Goal: Transaction & Acquisition: Purchase product/service

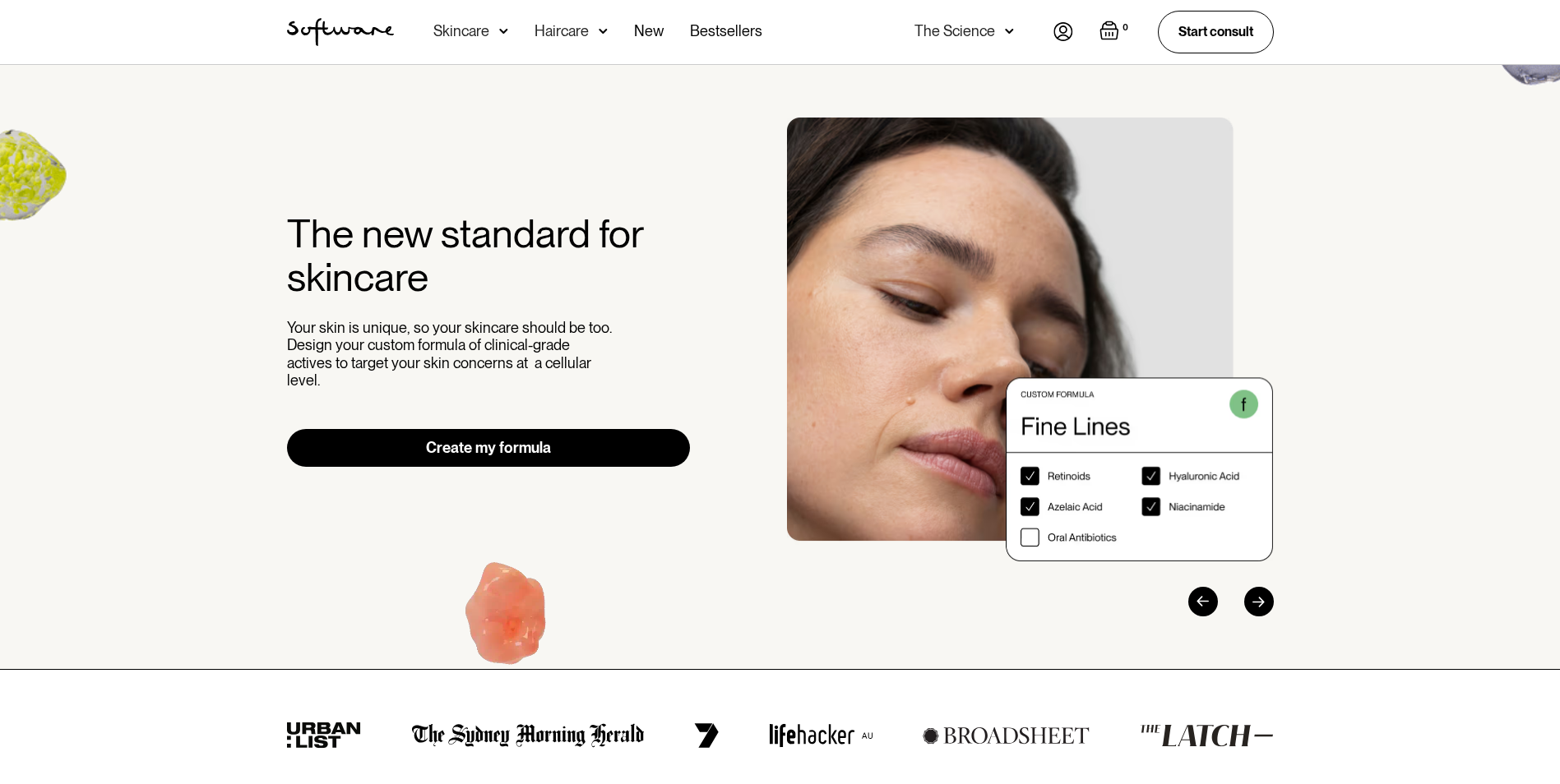
click at [1061, 31] on img at bounding box center [1063, 32] width 20 height 19
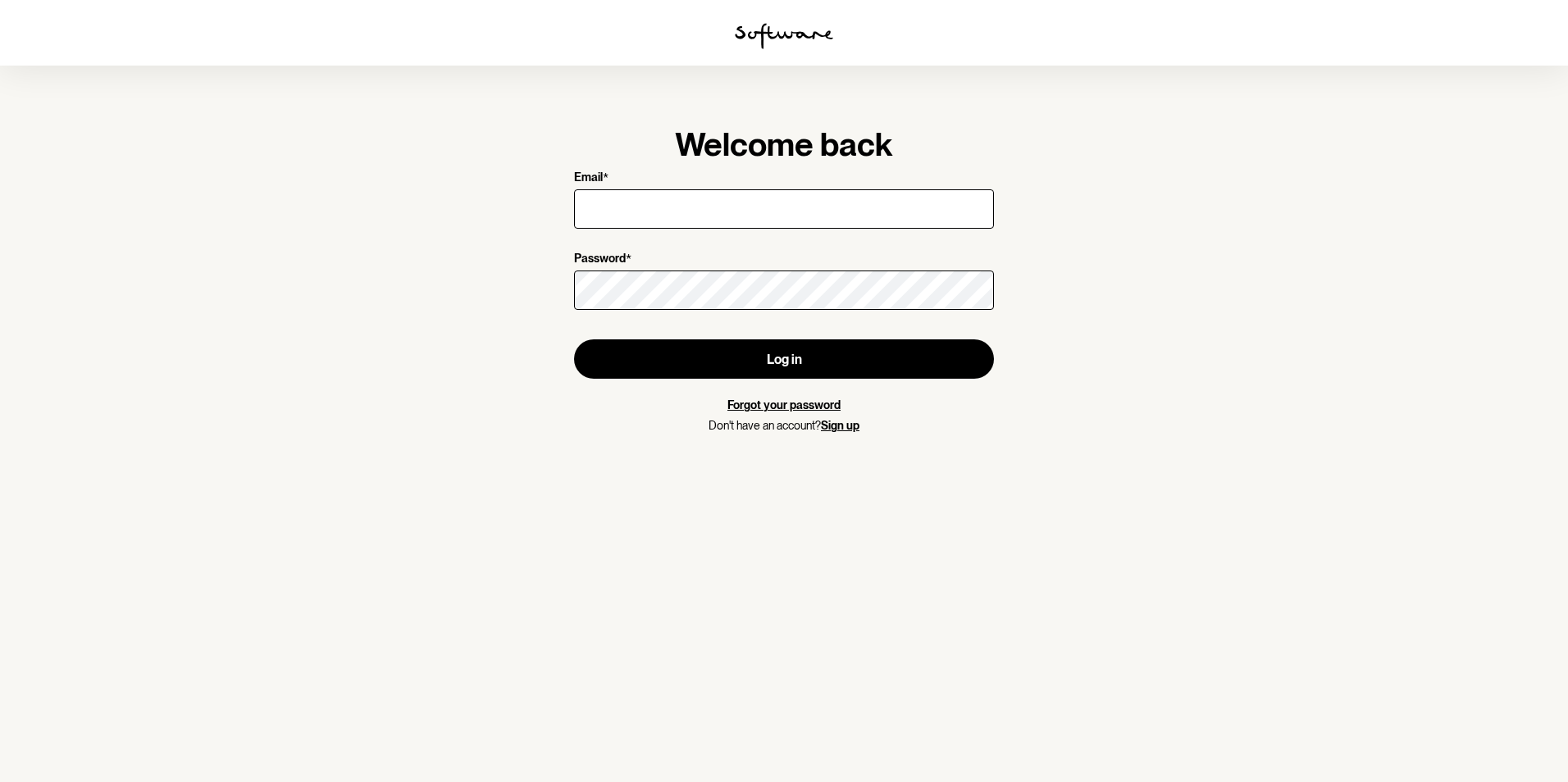
drag, startPoint x: 607, startPoint y: 207, endPoint x: 617, endPoint y: 209, distance: 10.2
click at [607, 207] on input "Email *" at bounding box center [784, 209] width 420 height 39
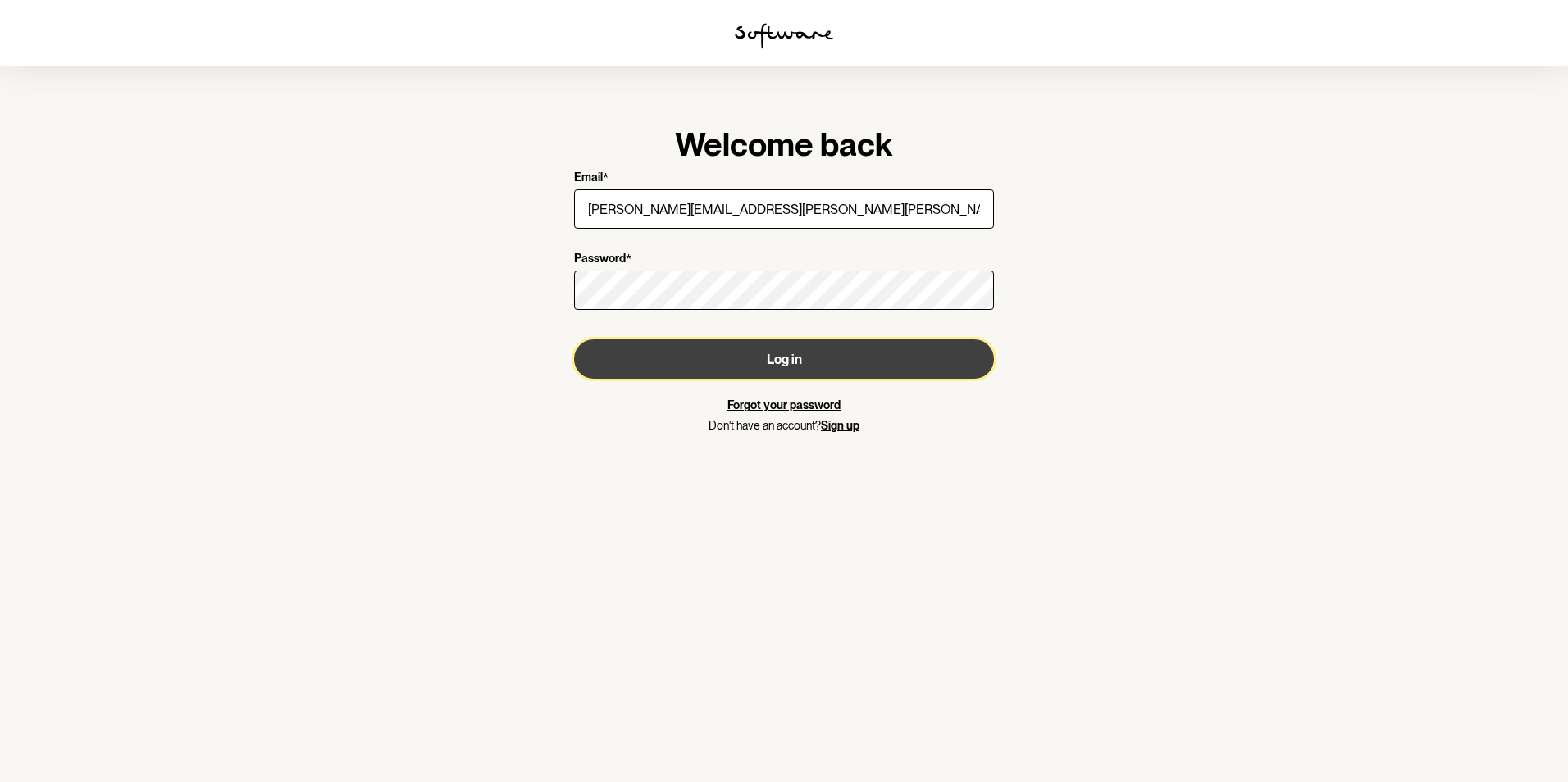
click at [769, 363] on button "Log in" at bounding box center [784, 359] width 420 height 39
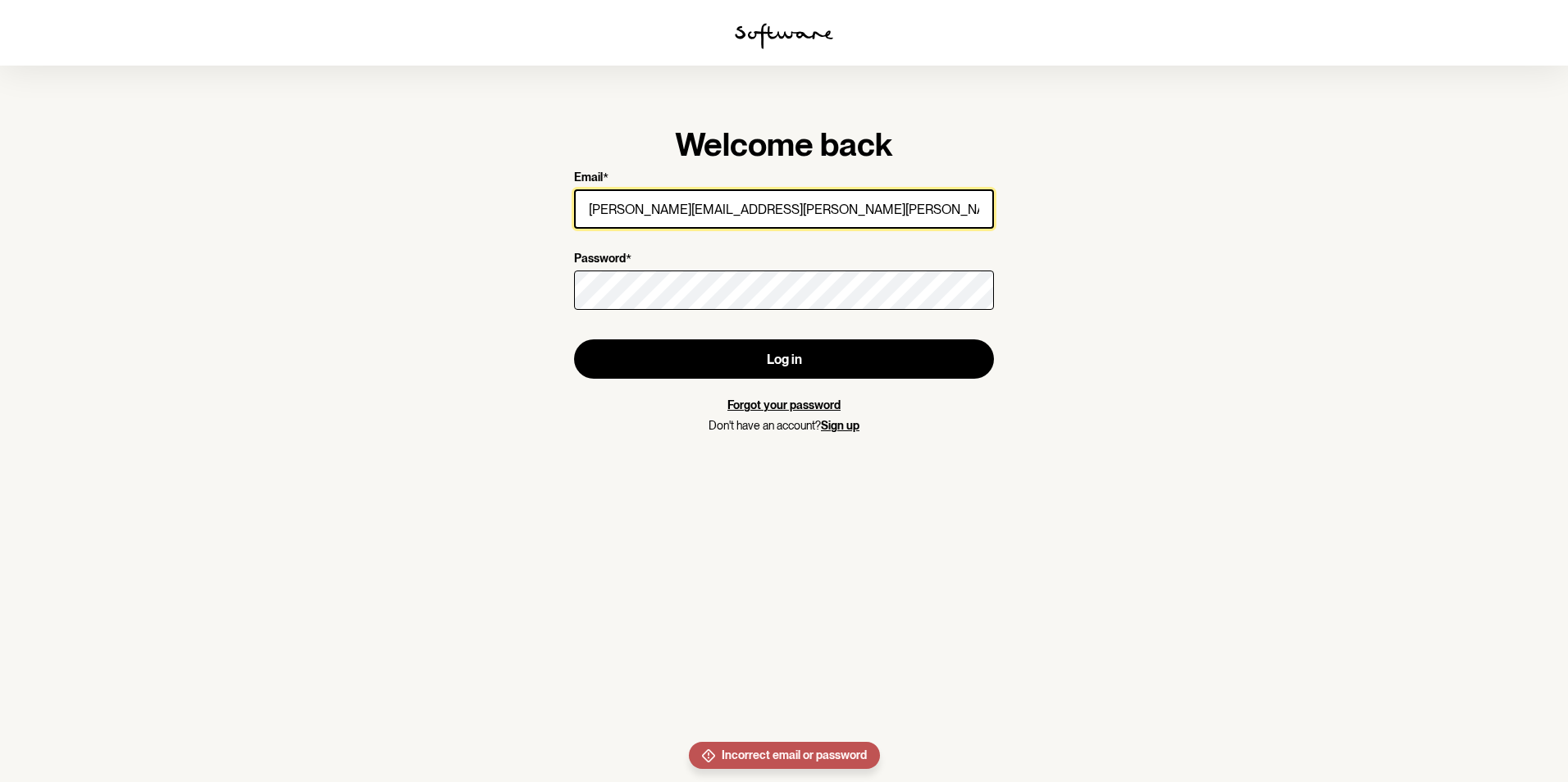
click at [792, 203] on input "tanya.morrissey@struber.com.au" at bounding box center [784, 209] width 420 height 39
drag, startPoint x: 799, startPoint y: 214, endPoint x: 610, endPoint y: 209, distance: 189.1
click at [610, 209] on input "tanya.morrissey@struber.com.au" at bounding box center [784, 209] width 420 height 39
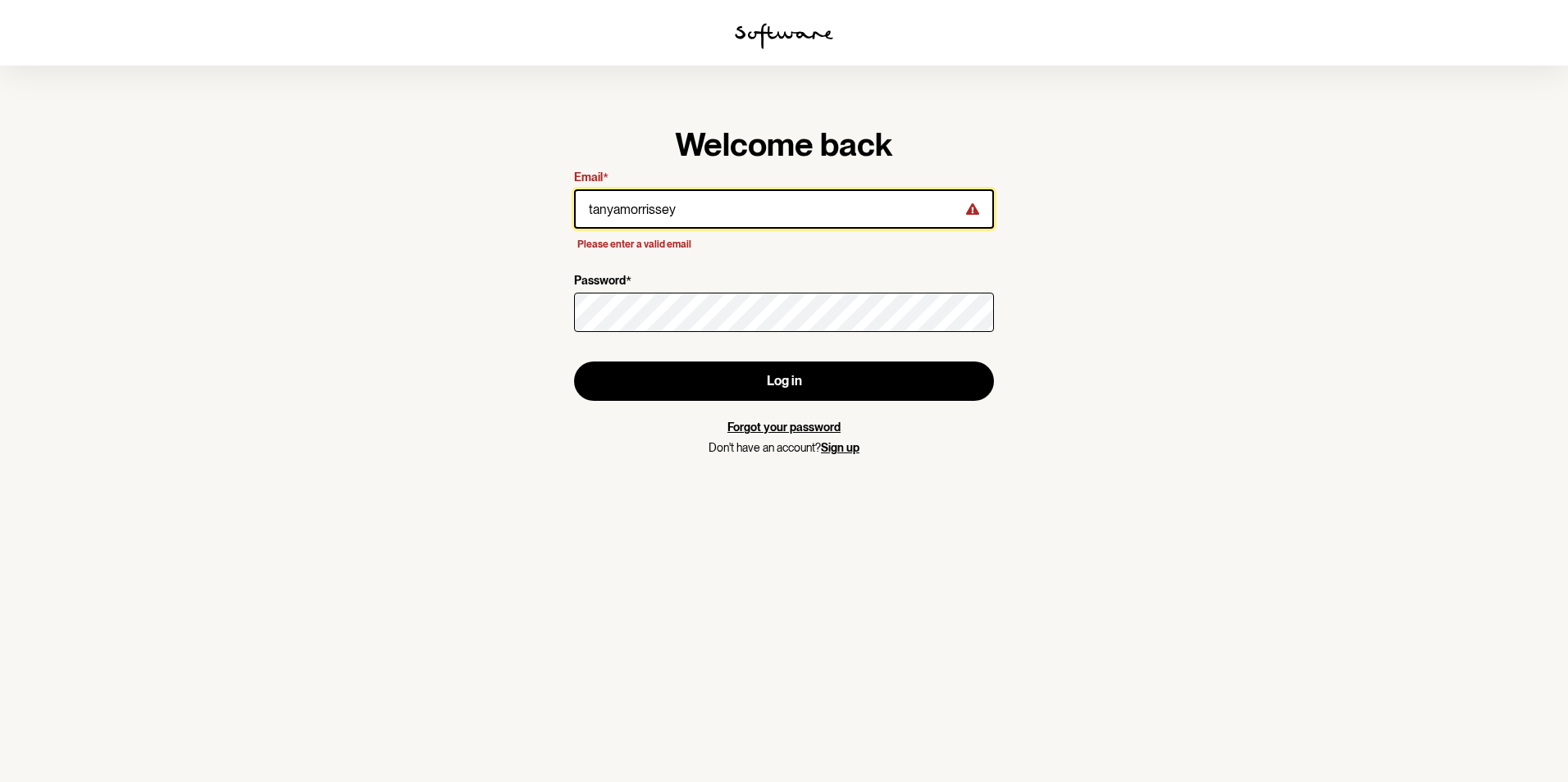
type input "tanyamorrissey@outlook.com"
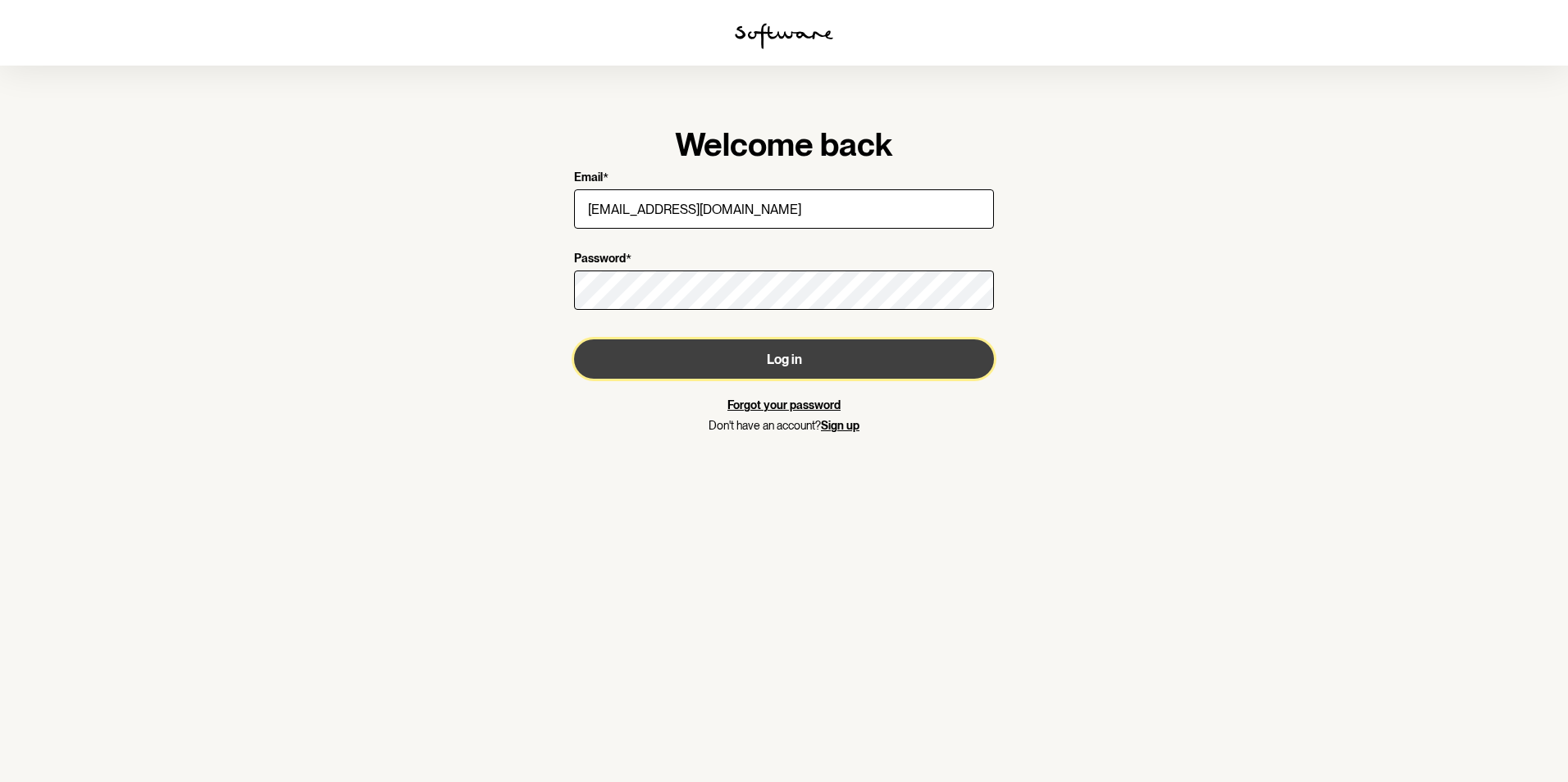
click at [784, 360] on button "Log in" at bounding box center [784, 359] width 420 height 39
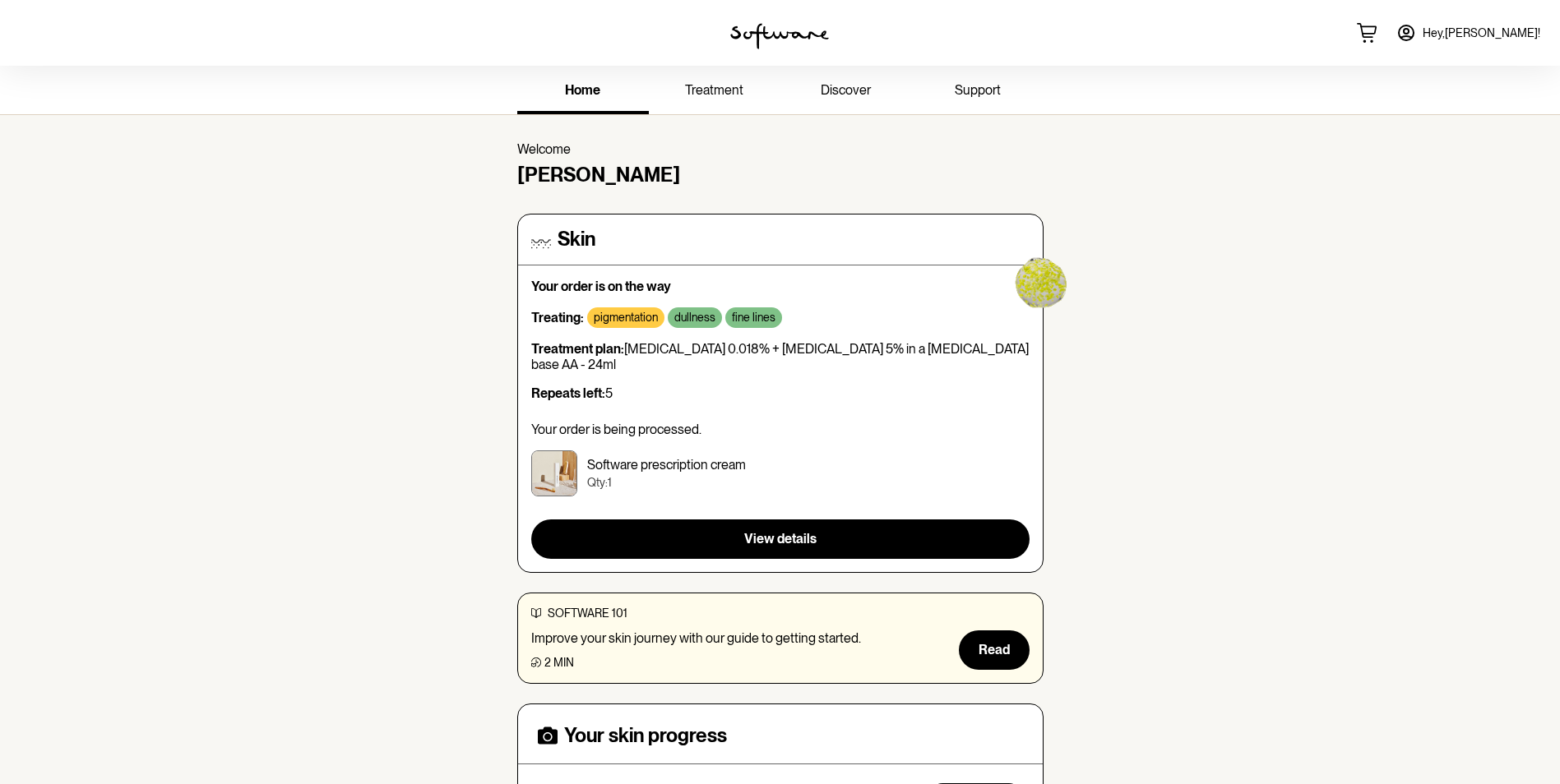
scroll to position [82, 0]
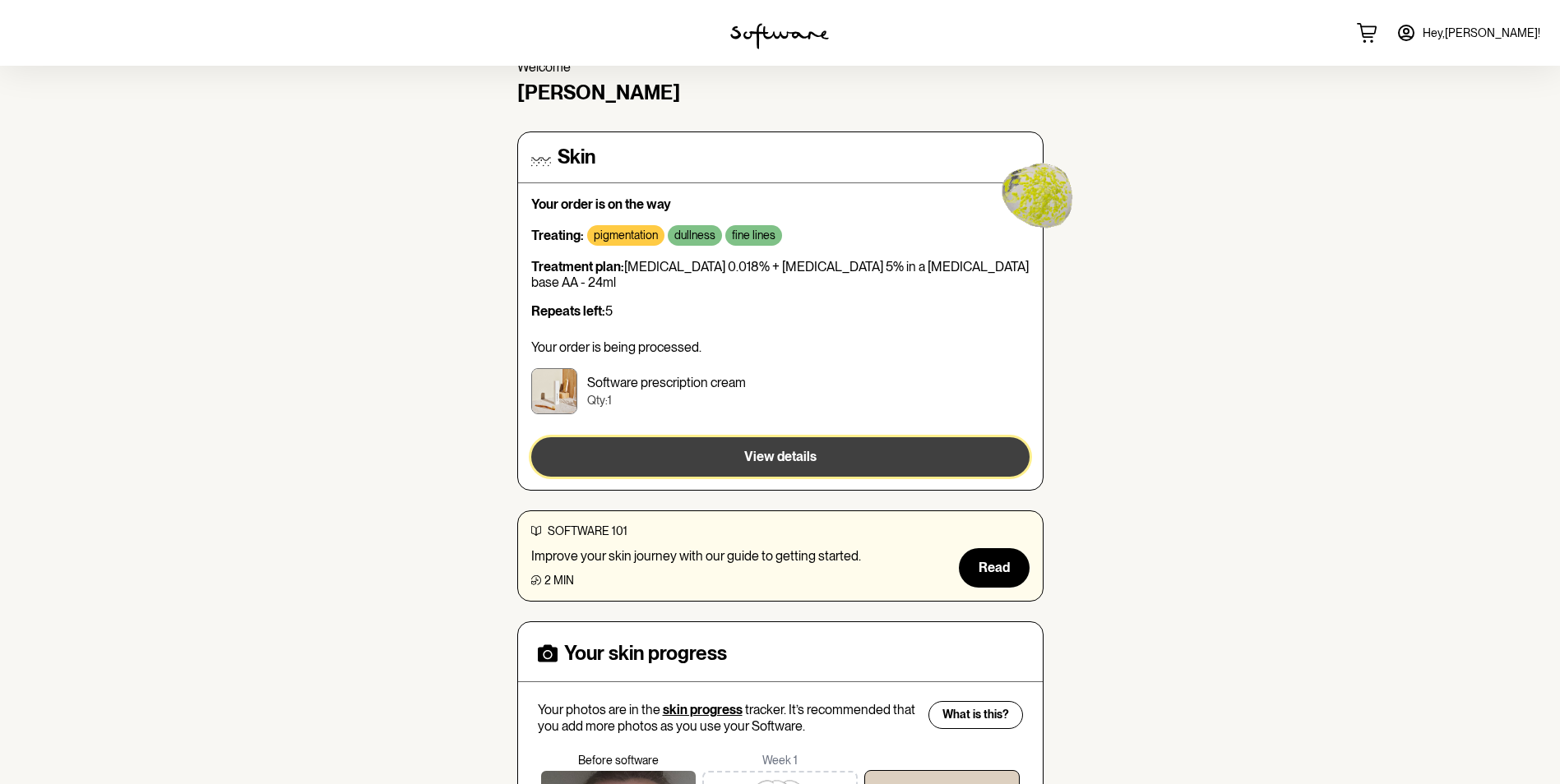
click at [792, 449] on span "View details" at bounding box center [780, 457] width 72 height 16
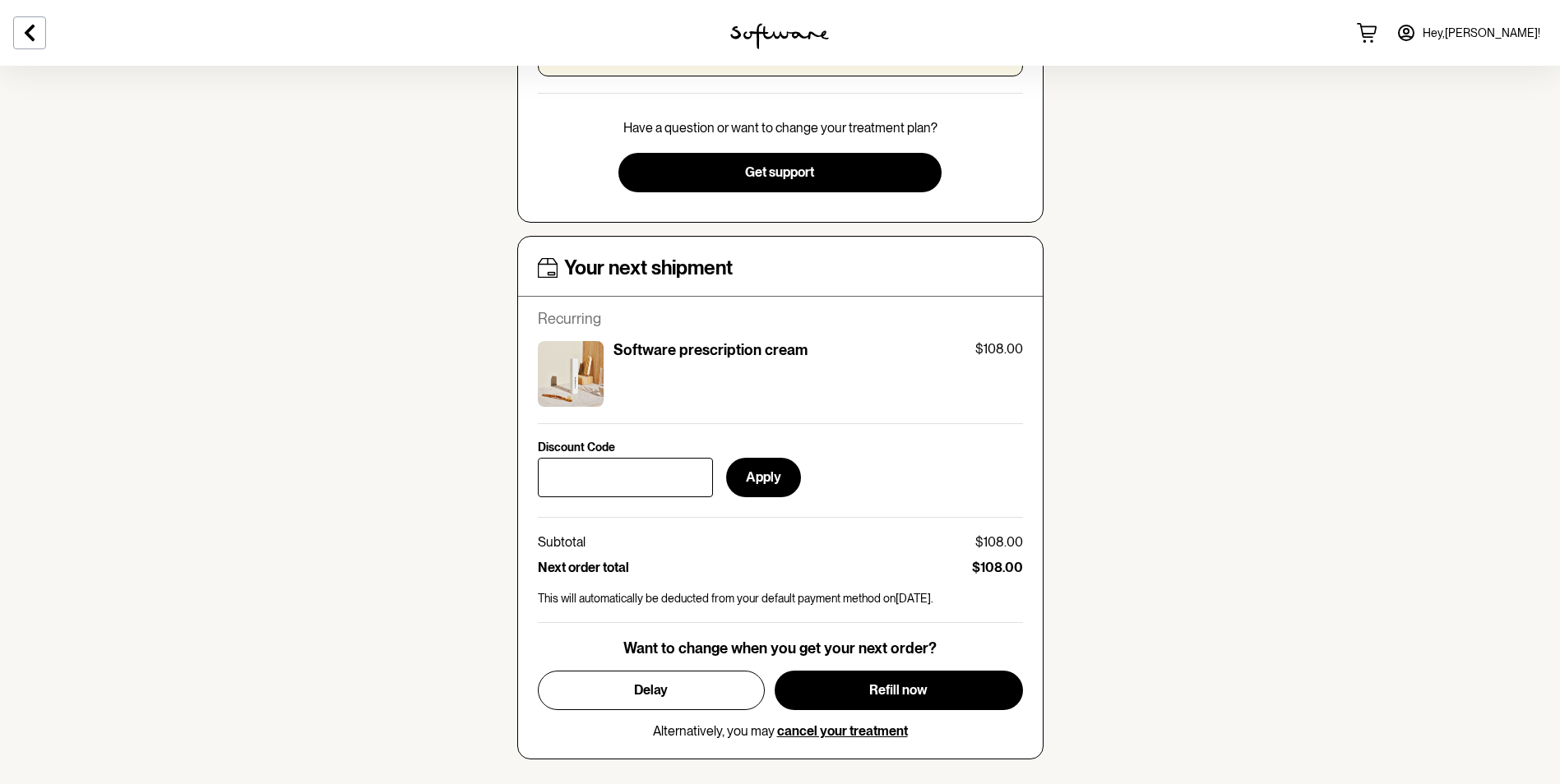
scroll to position [576, 0]
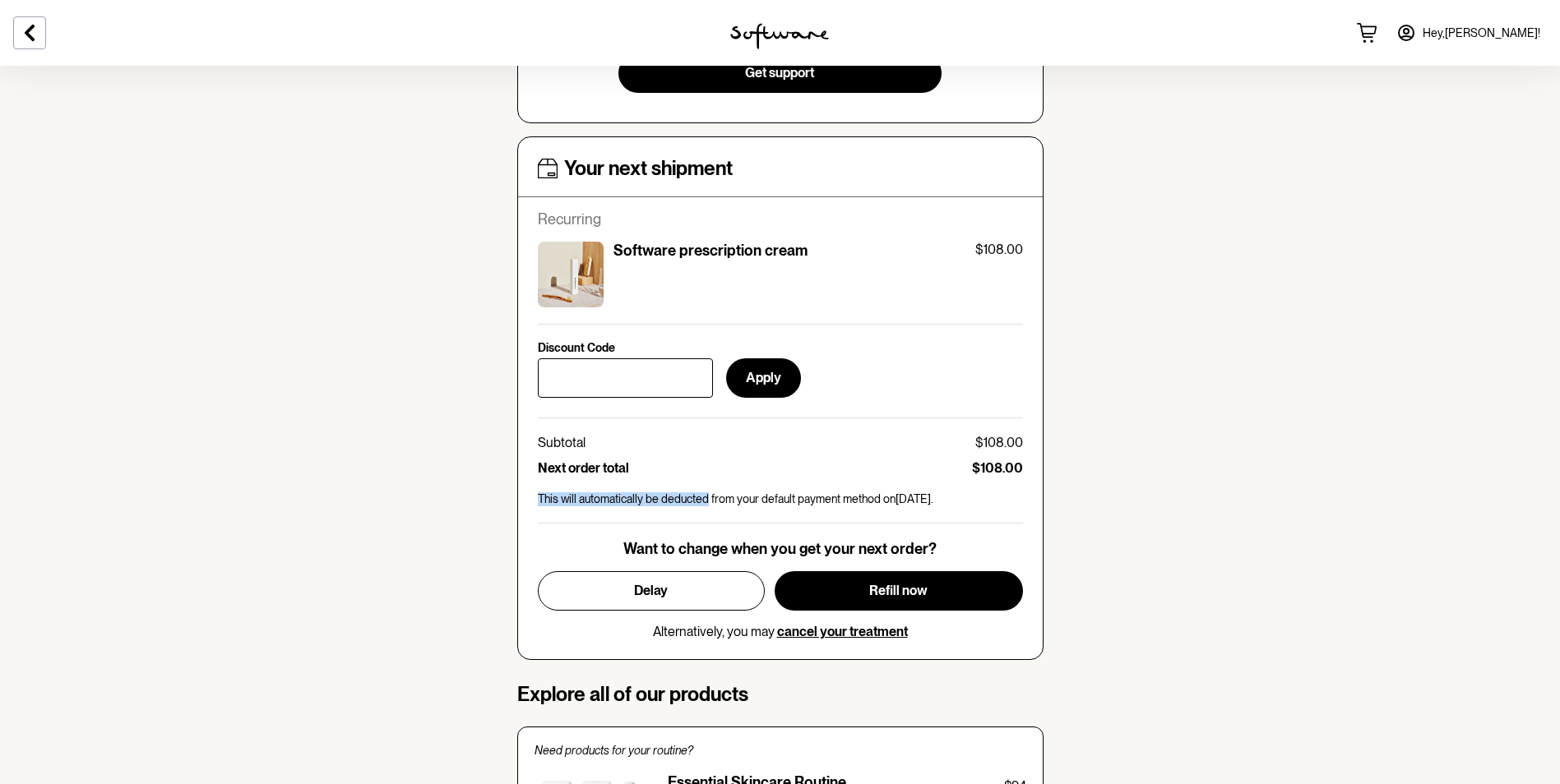
drag, startPoint x: 707, startPoint y: 502, endPoint x: 936, endPoint y: 507, distance: 229.1
click at [936, 507] on div "Your next shipment Recurring Software prescription cream $108.00 Discount Code …" at bounding box center [780, 397] width 485 height 482
click at [936, 508] on div "Your next shipment Recurring Software prescription cream $108.00 Discount Code …" at bounding box center [780, 397] width 485 height 482
click at [979, 502] on p "This will automatically be deducted from your default payment method on 20th Se…" at bounding box center [780, 499] width 485 height 14
drag, startPoint x: 972, startPoint y: 467, endPoint x: 1025, endPoint y: 469, distance: 53.0
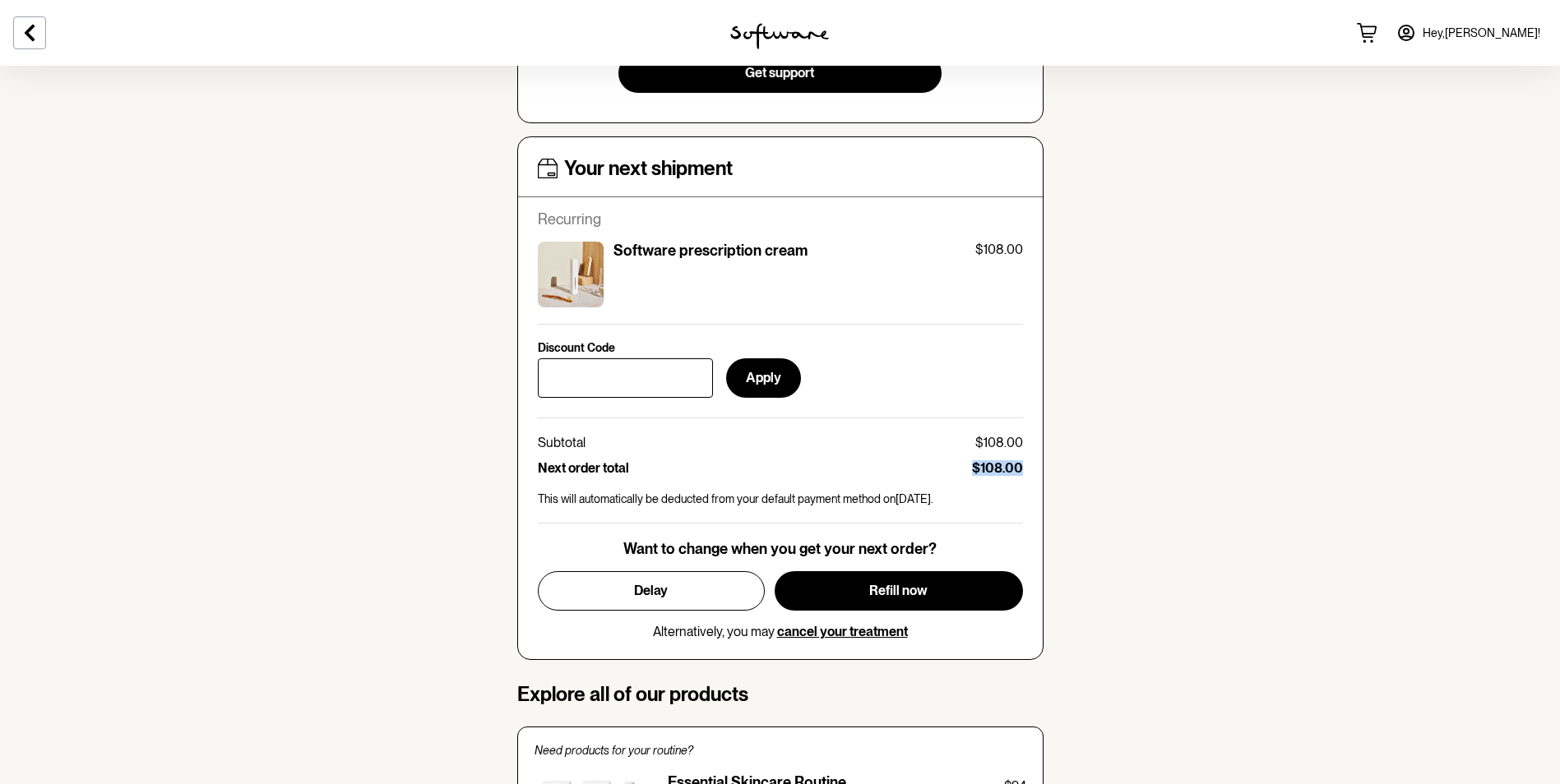
click at [1025, 469] on div "Your next shipment Recurring Software prescription cream $108.00 Discount Code …" at bounding box center [781, 398] width 527 height 524
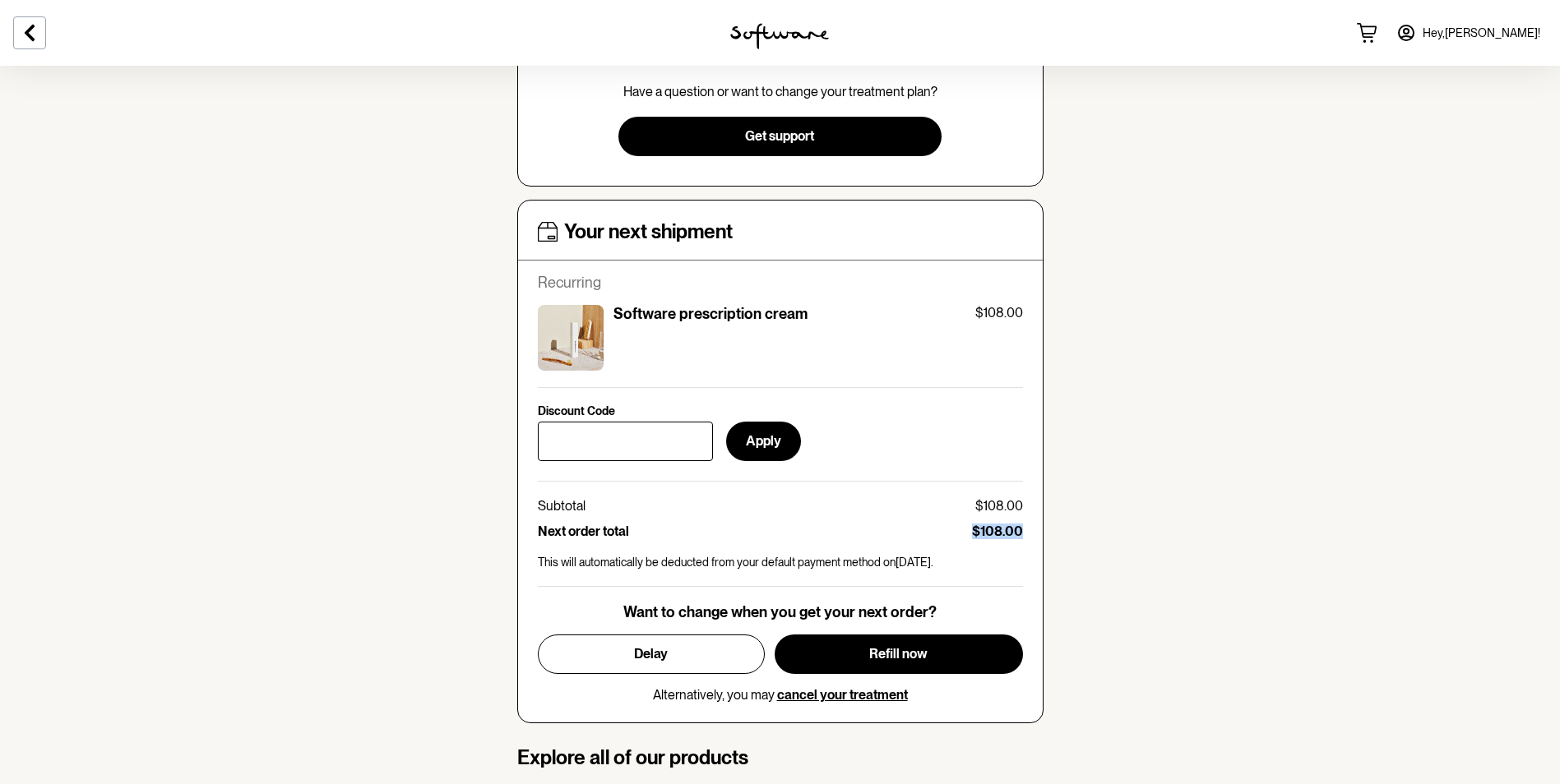
scroll to position [493, 0]
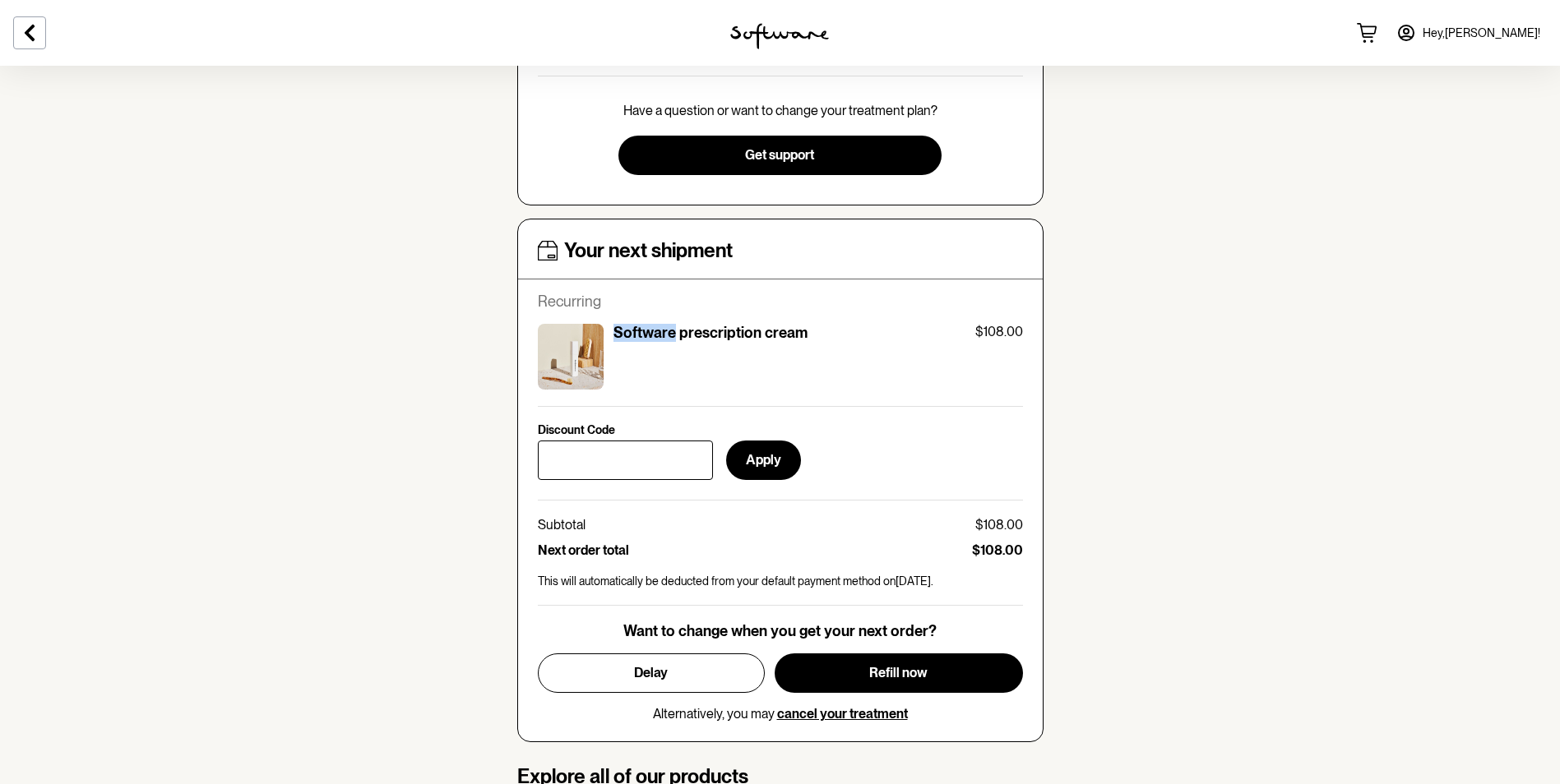
drag, startPoint x: 615, startPoint y: 332, endPoint x: 672, endPoint y: 335, distance: 57.1
click at [672, 335] on p "Software prescription cream" at bounding box center [710, 333] width 194 height 18
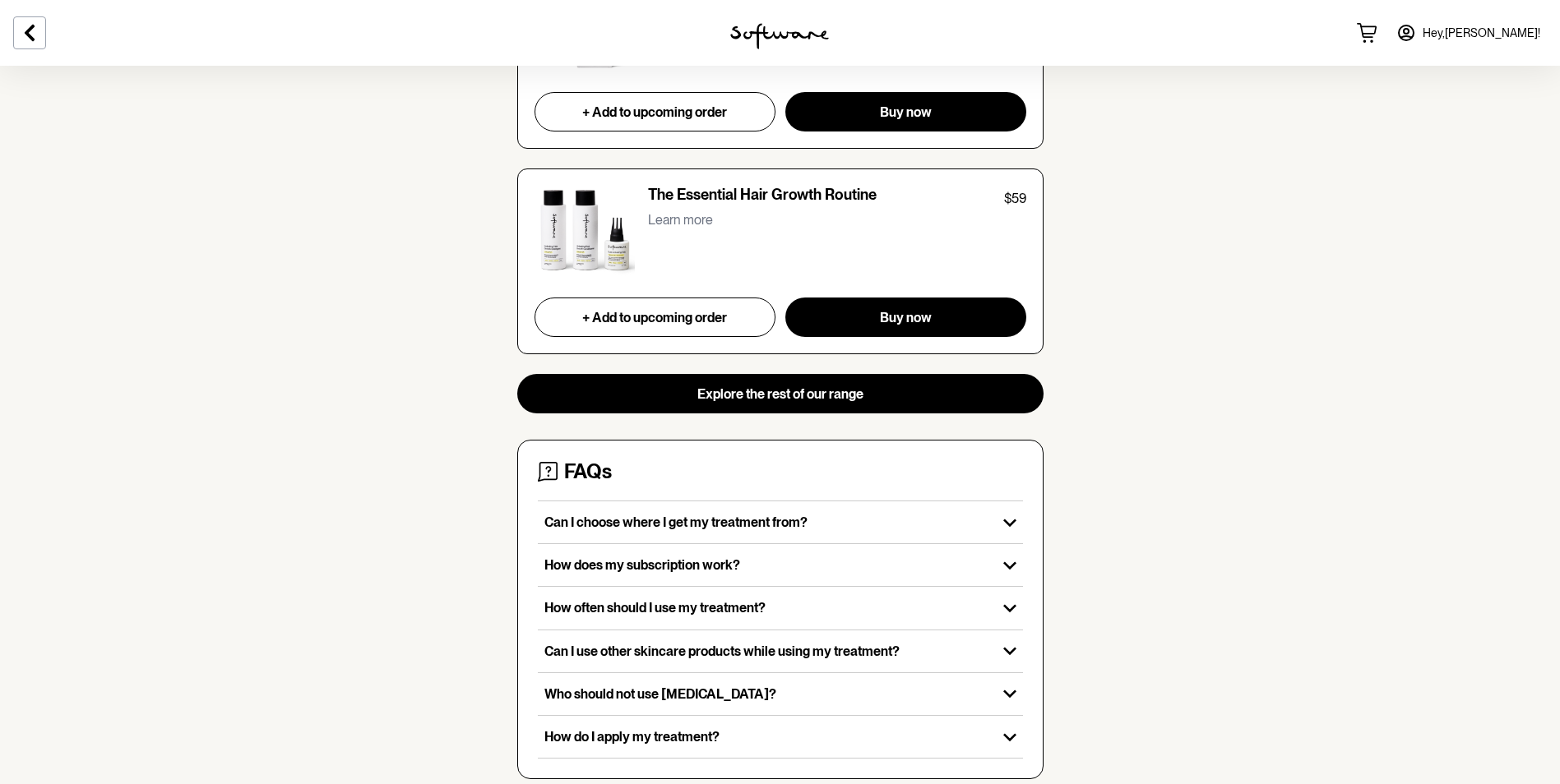
scroll to position [1645, 0]
